Goal: Task Accomplishment & Management: Manage account settings

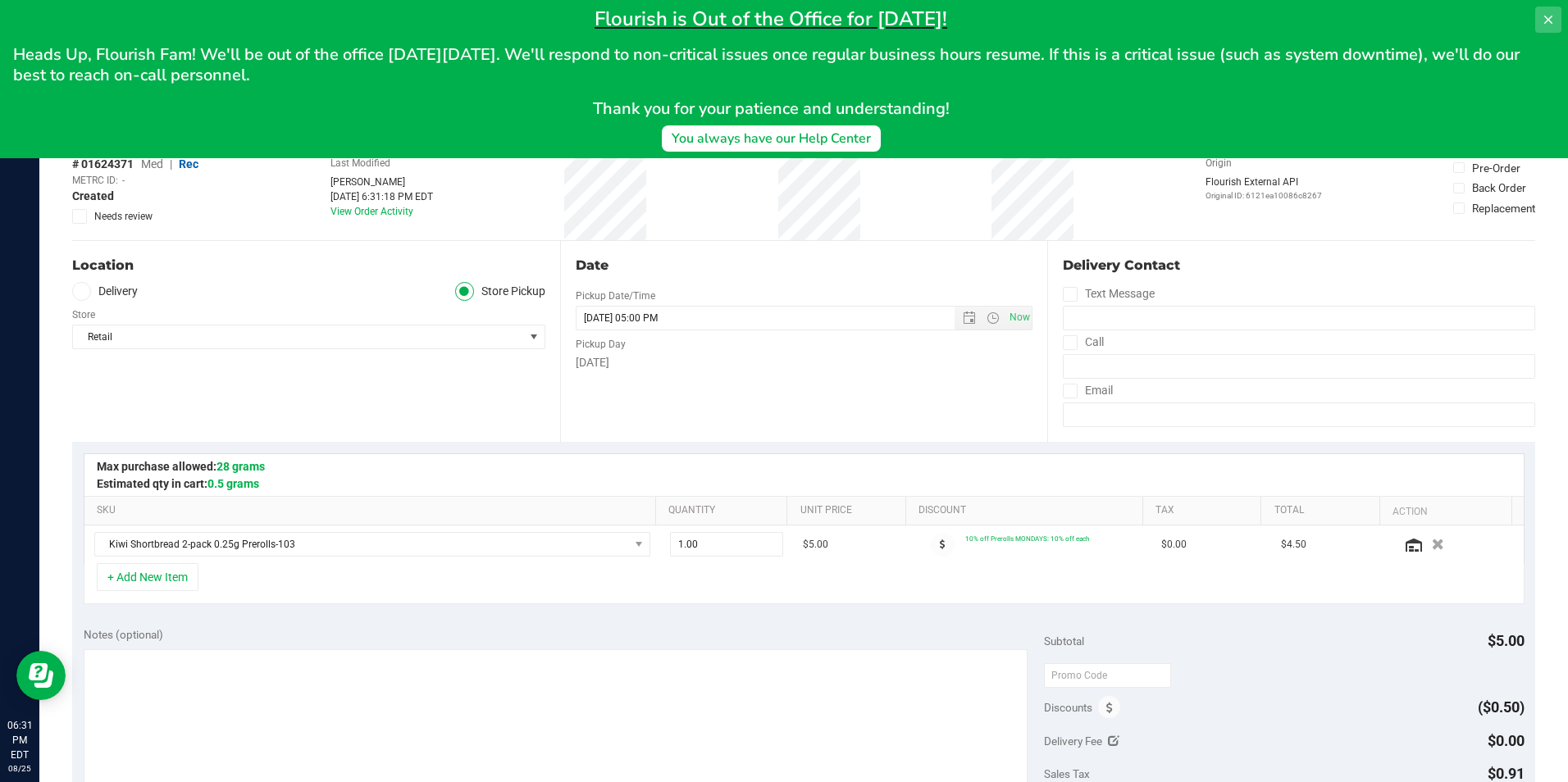
click at [1552, 23] on icon at bounding box center [1547, 19] width 8 height 8
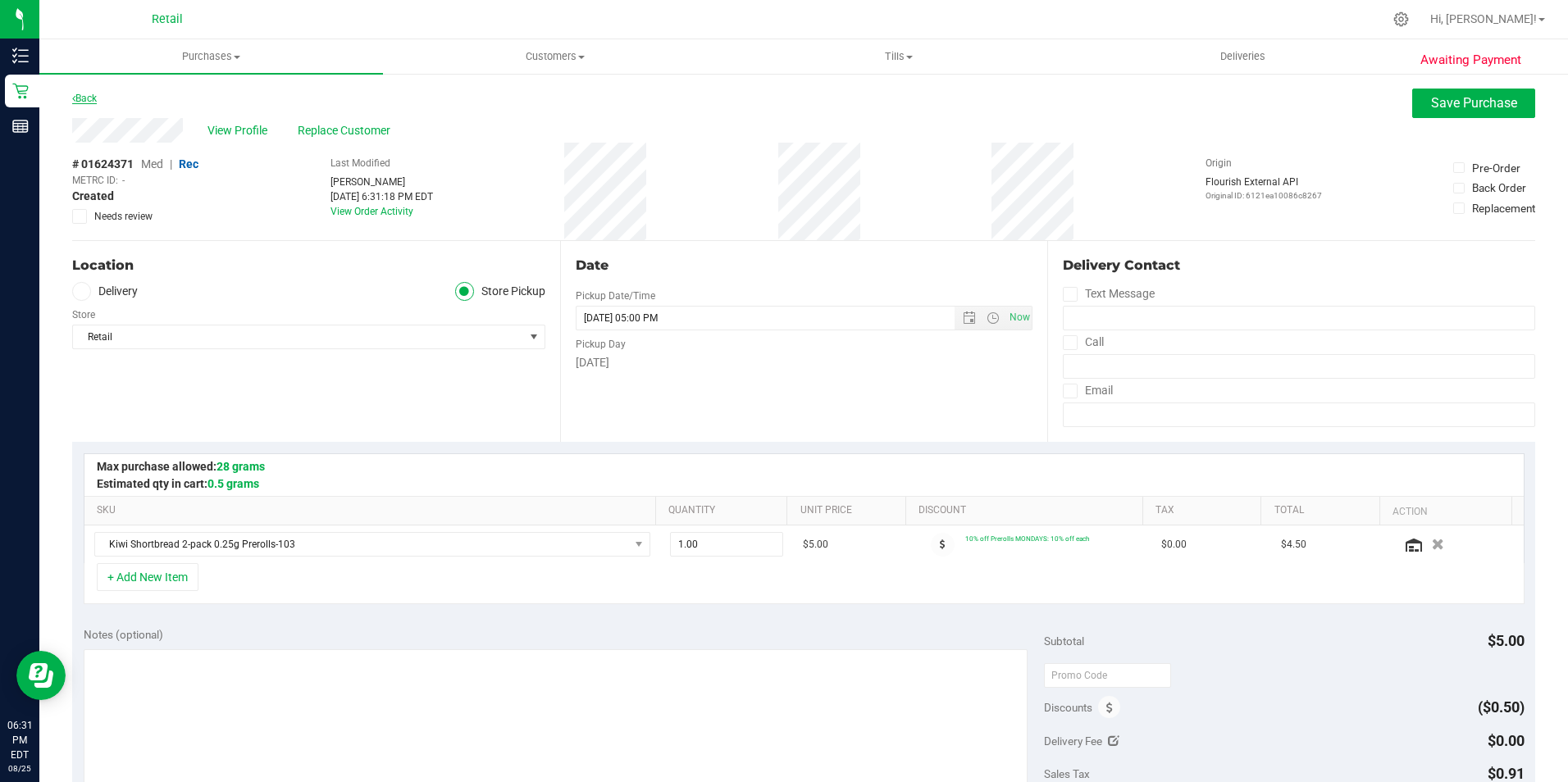
click at [93, 100] on link "Back" at bounding box center [84, 98] width 24 height 12
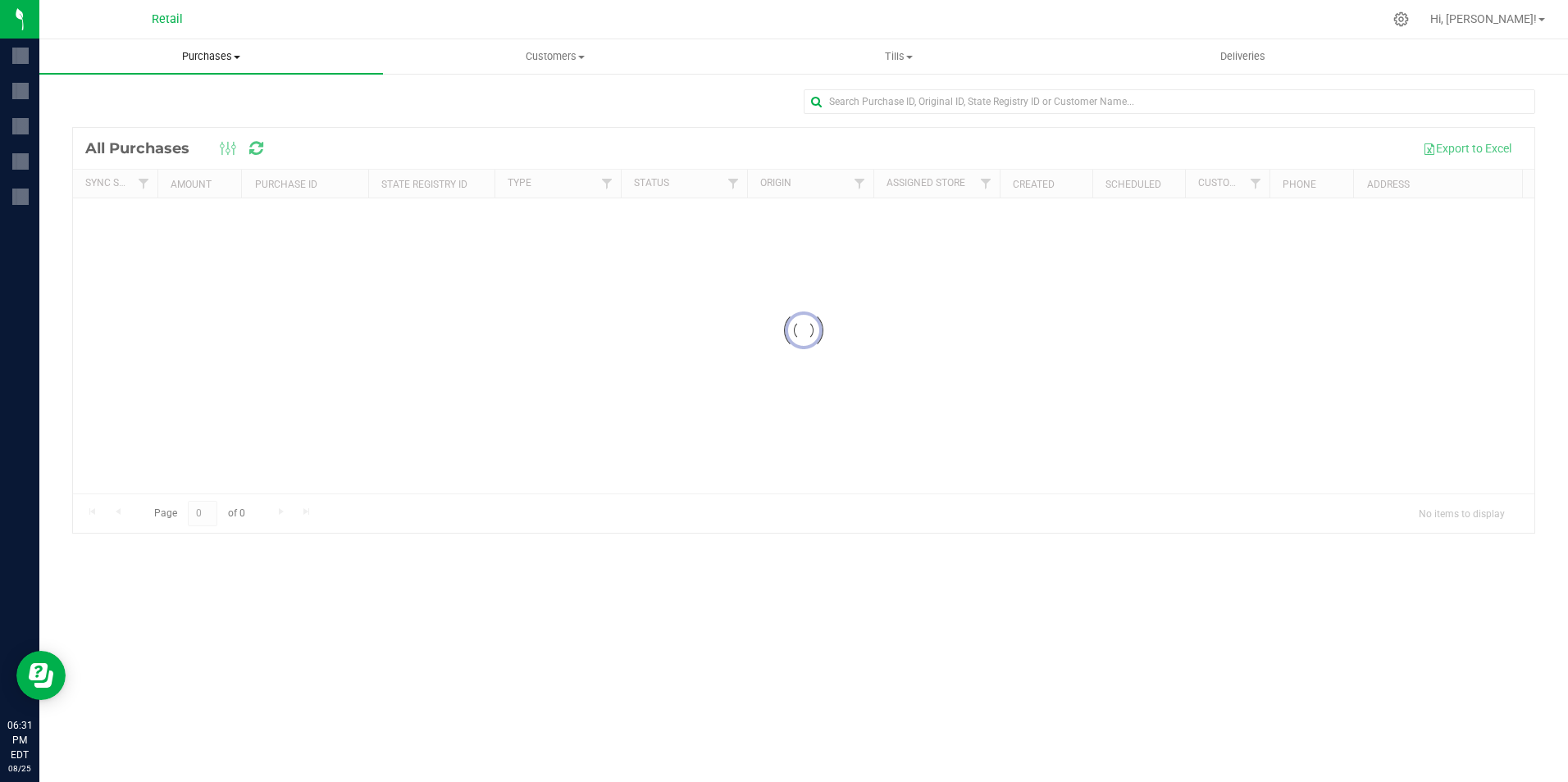
click at [216, 52] on span "Purchases" at bounding box center [211, 56] width 344 height 14
click at [176, 98] on span "Summary of purchases" at bounding box center [124, 99] width 168 height 14
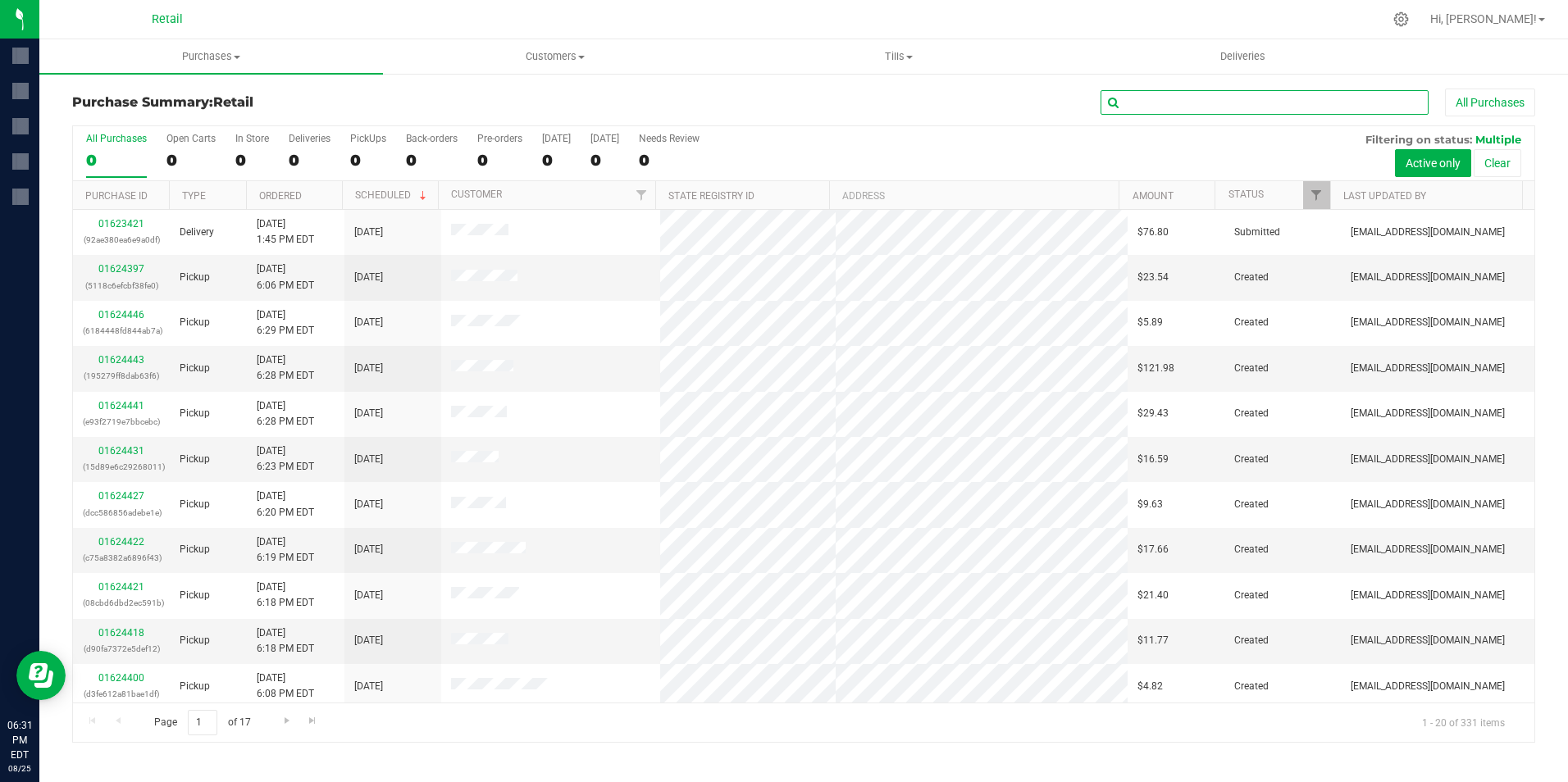
click at [1214, 93] on input "text" at bounding box center [1265, 102] width 328 height 24
type input "[PERSON_NAME]"
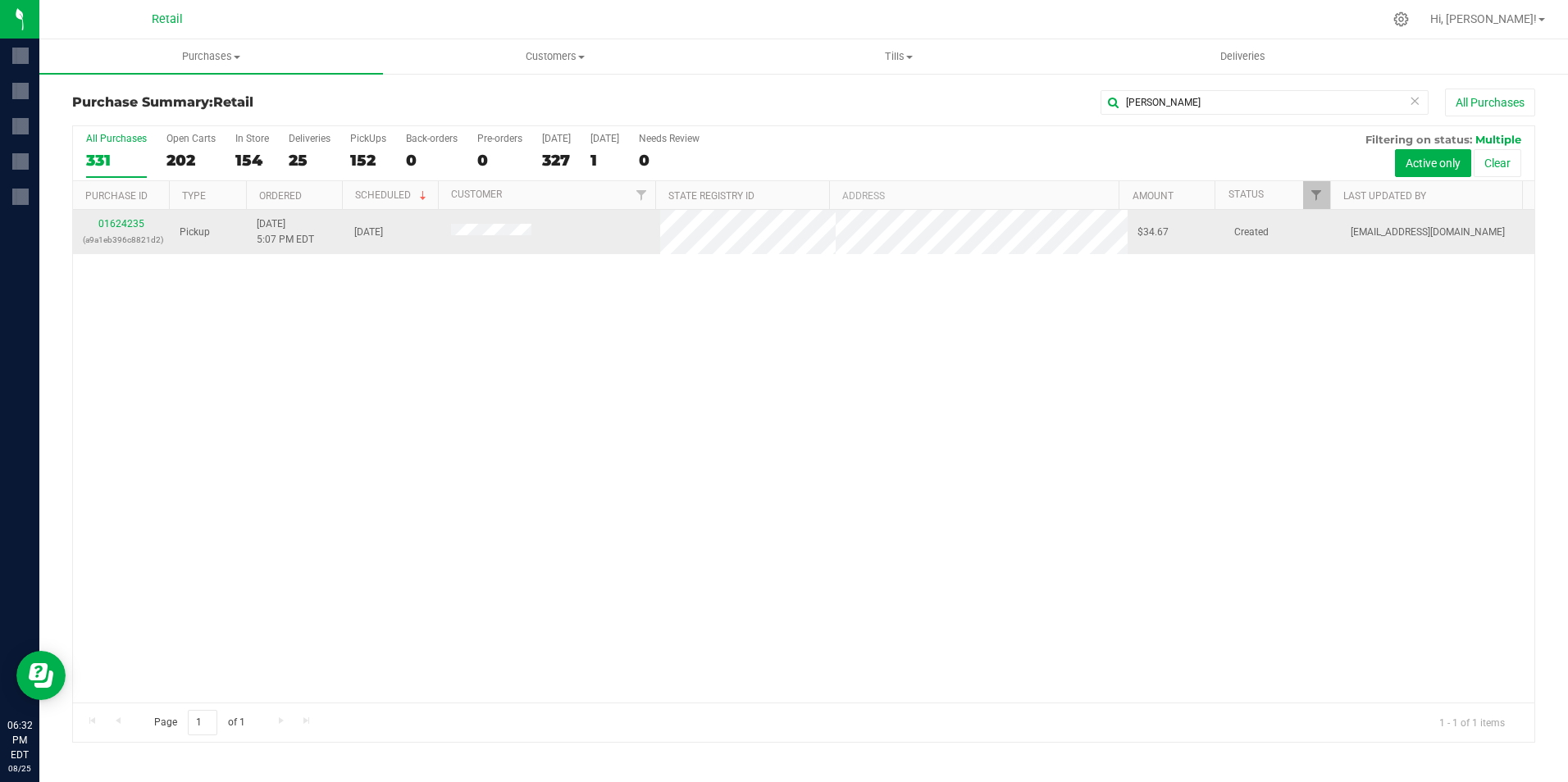
click at [108, 217] on div "01624235 (a9a1eb396c8821d2)" at bounding box center [122, 232] width 77 height 31
click at [106, 225] on link "01624235" at bounding box center [121, 224] width 46 height 12
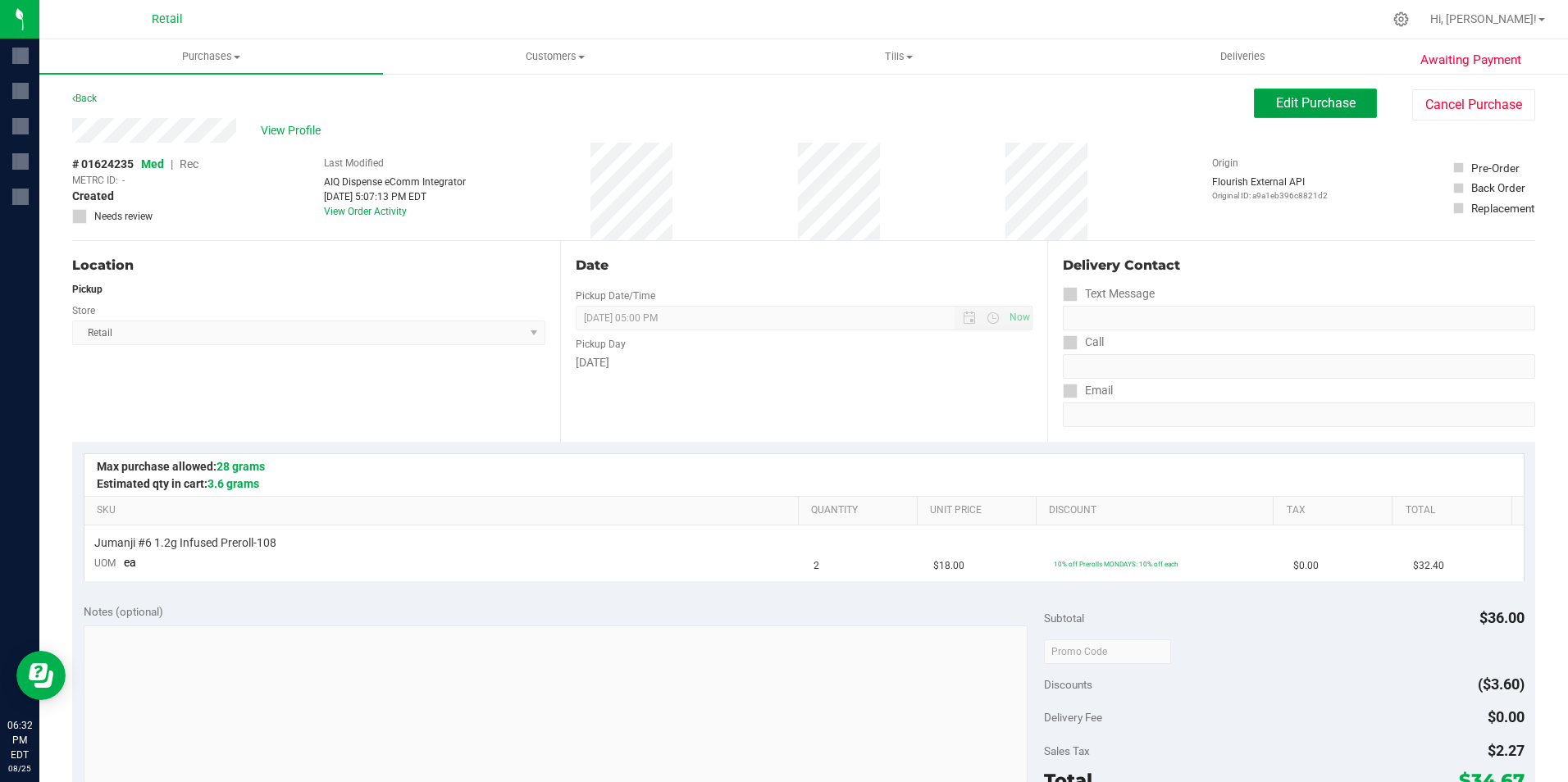
click at [1283, 93] on button "Edit Purchase" at bounding box center [1315, 103] width 123 height 30
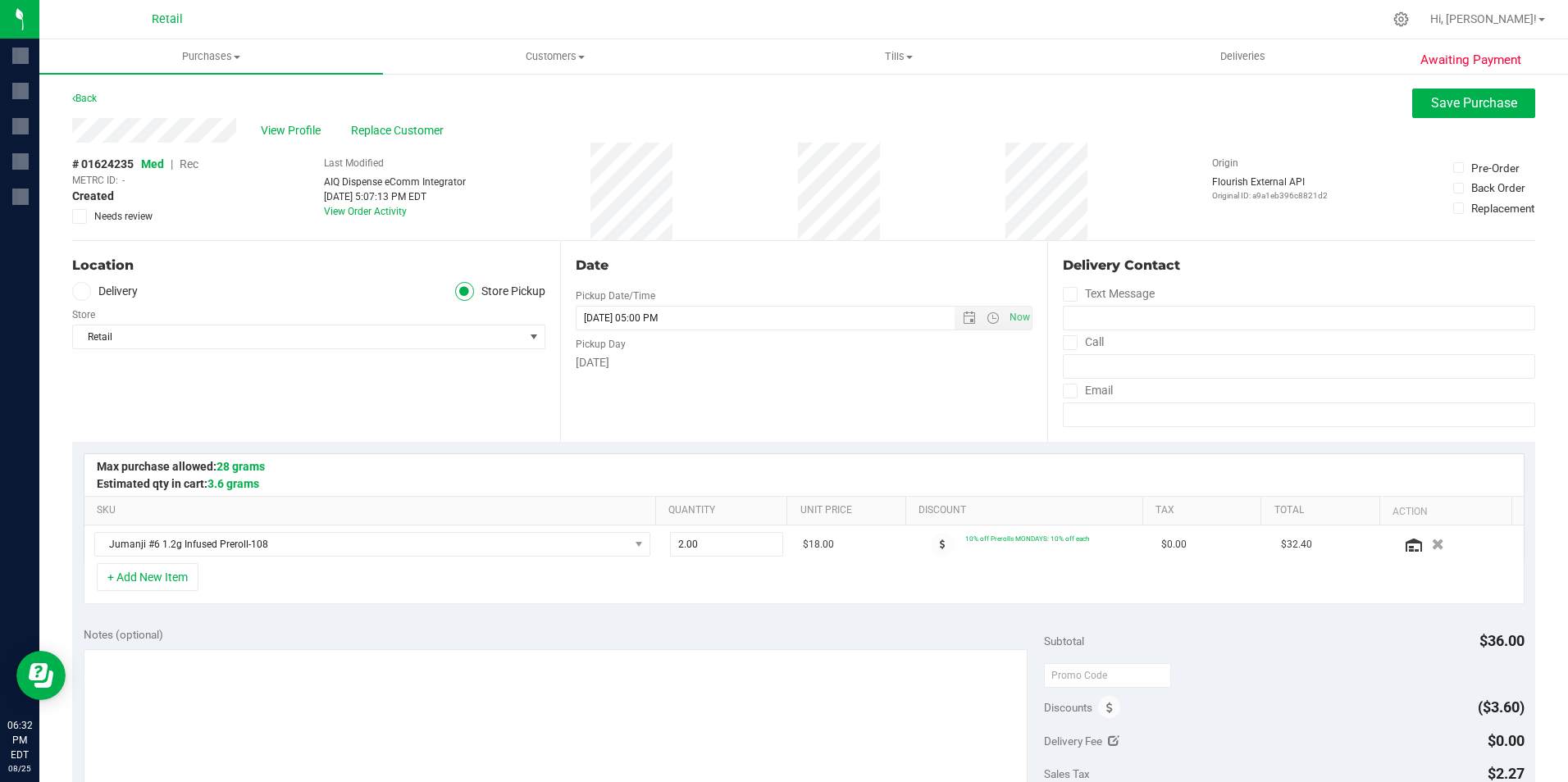
click at [190, 164] on span "Rec" at bounding box center [189, 164] width 19 height 13
click at [1505, 93] on button "Save Purchase" at bounding box center [1473, 103] width 123 height 30
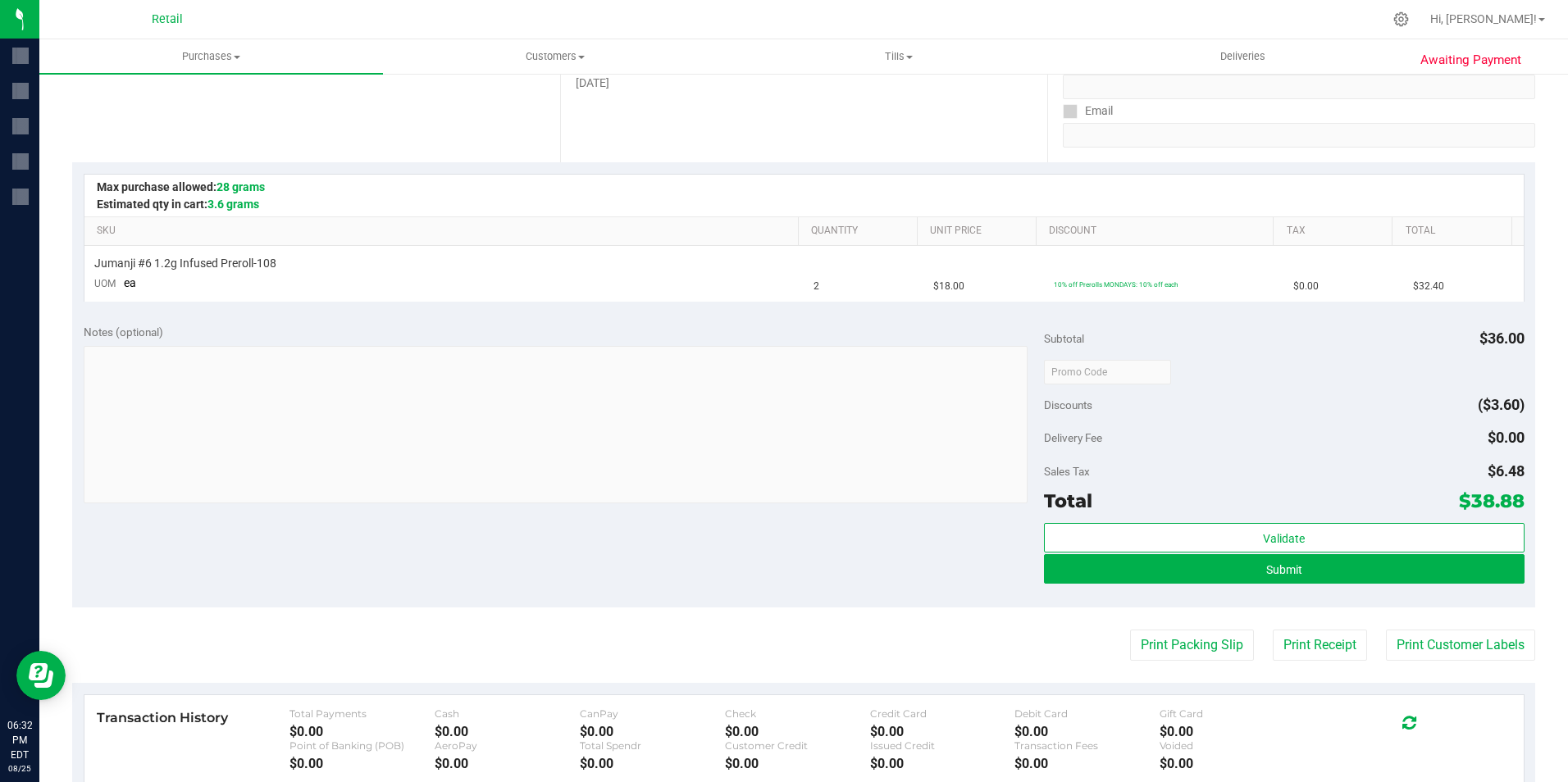
scroll to position [492, 0]
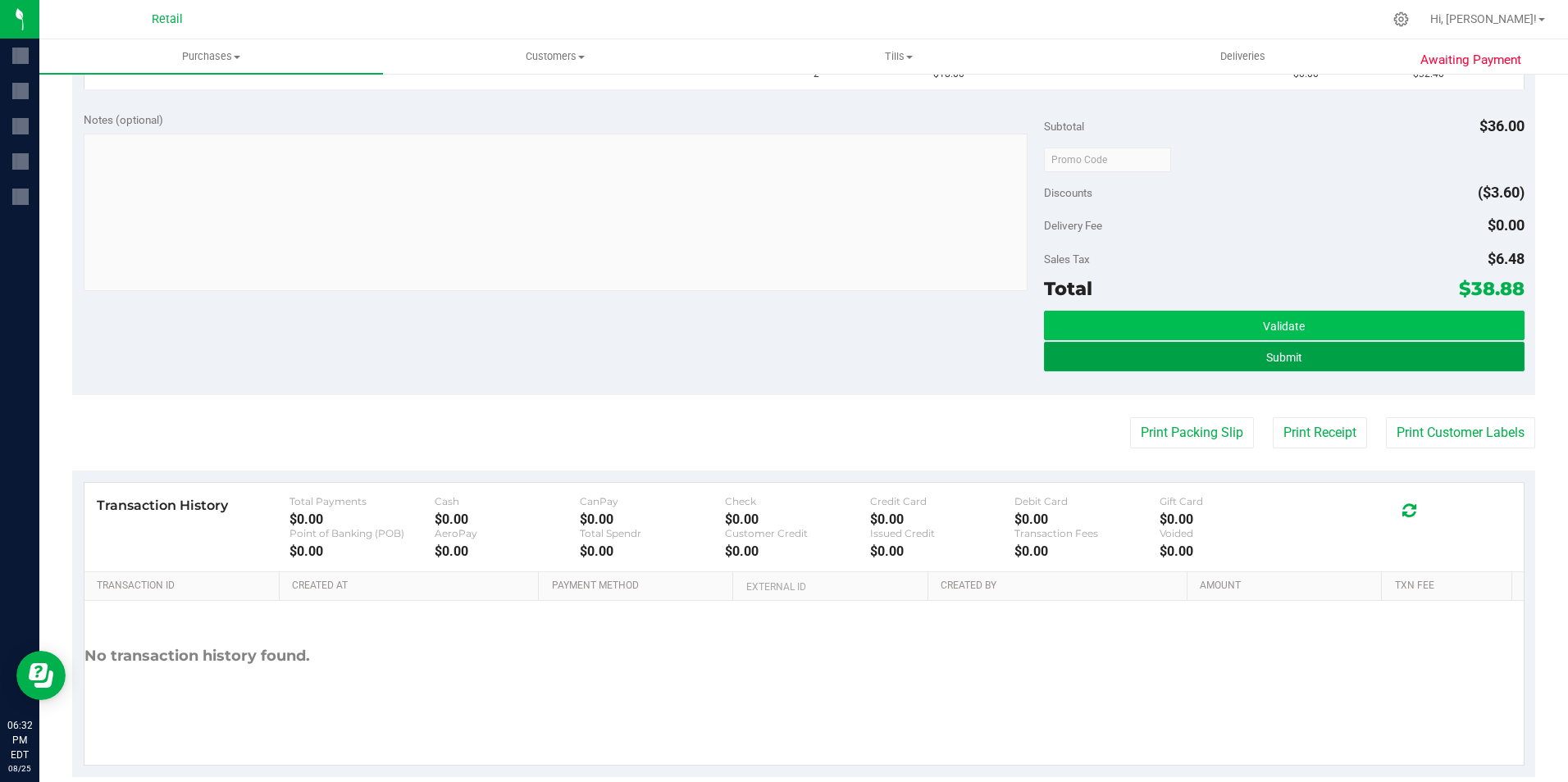
click at [1286, 358] on span "Submit" at bounding box center [1284, 357] width 36 height 13
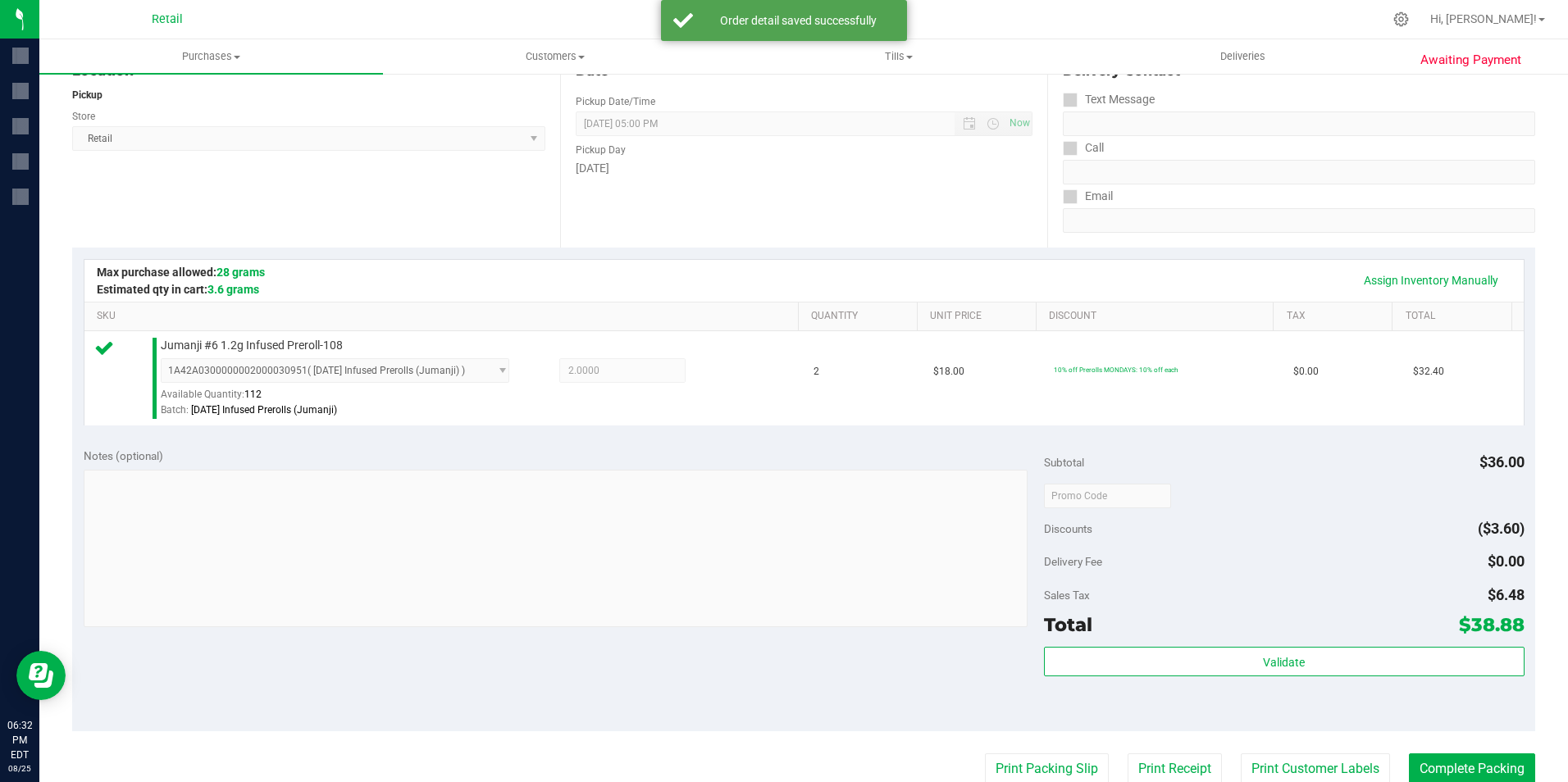
scroll to position [558, 0]
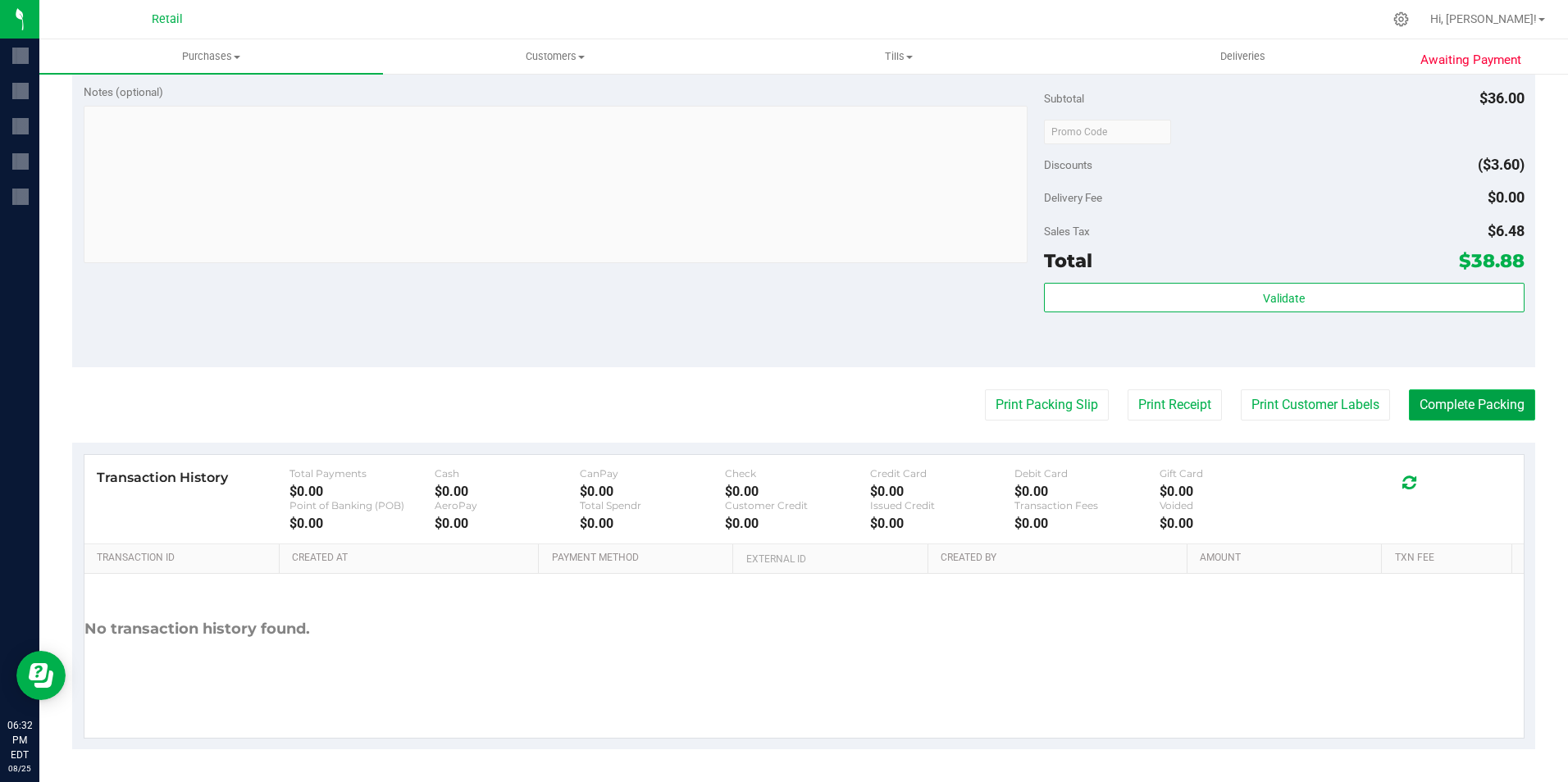
click at [1442, 398] on button "Complete Packing" at bounding box center [1471, 404] width 126 height 31
